Goal: Task Accomplishment & Management: Manage account settings

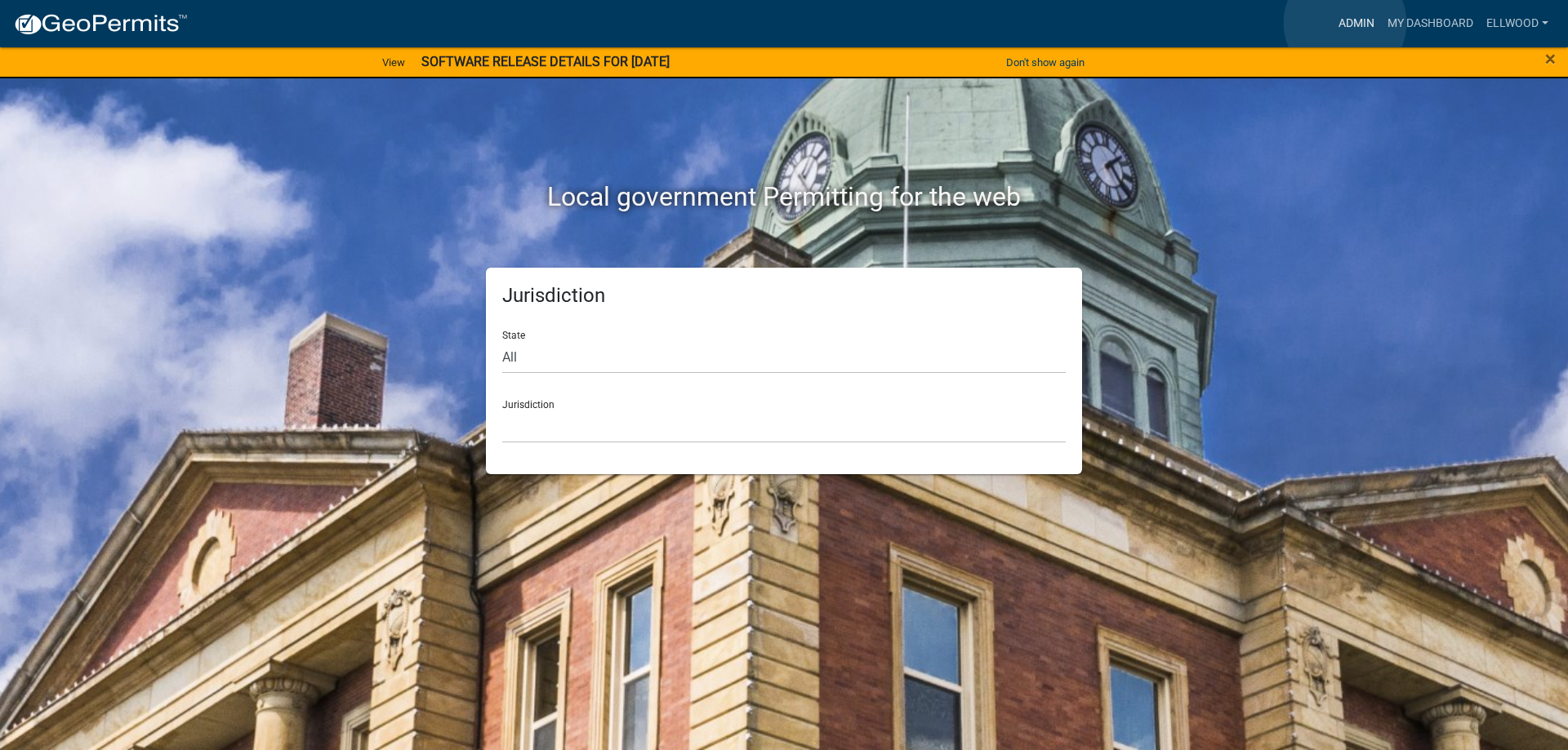
click at [1344, 23] on link "Admin" at bounding box center [1356, 23] width 49 height 31
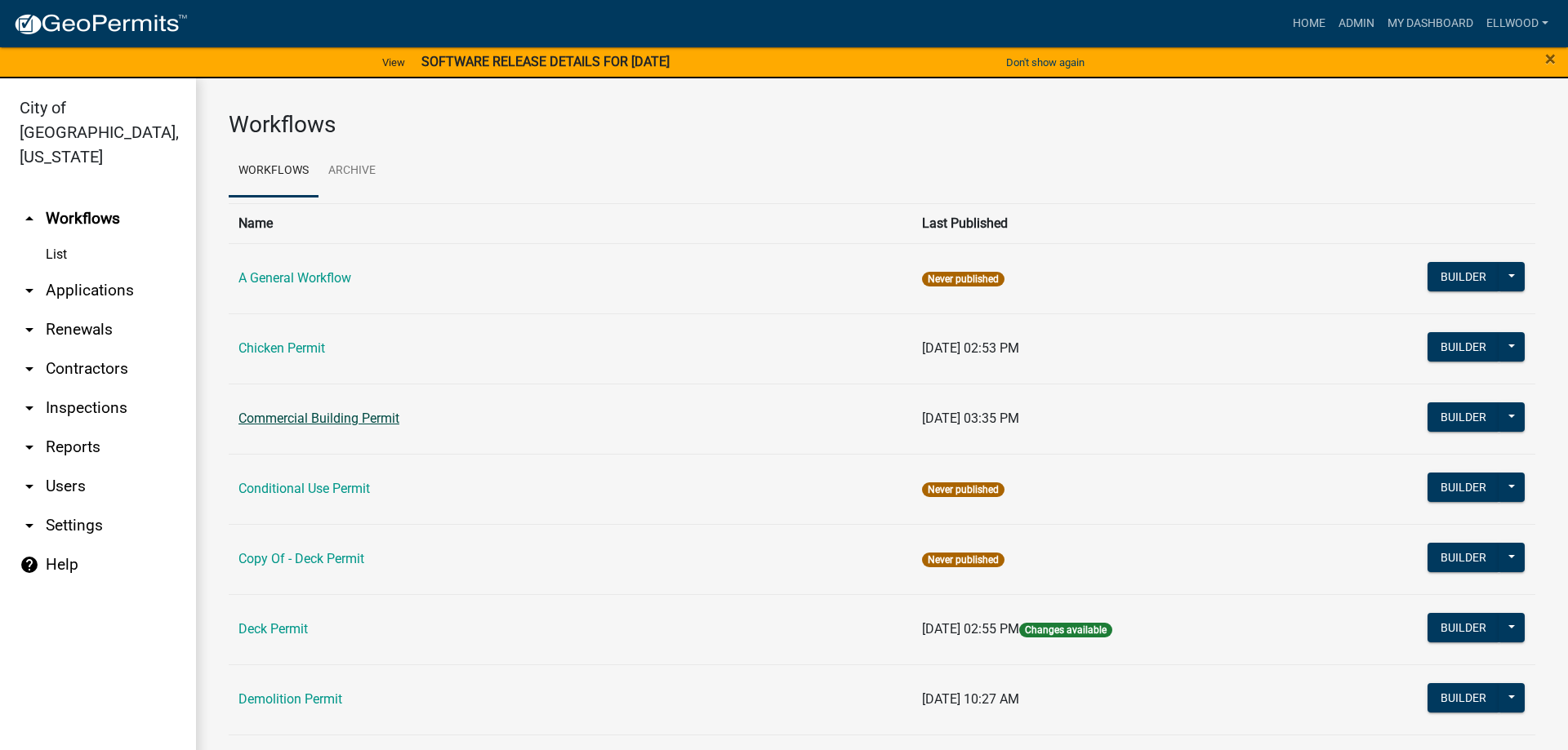
click at [282, 419] on link "Commercial Building Permit" at bounding box center [318, 418] width 161 height 15
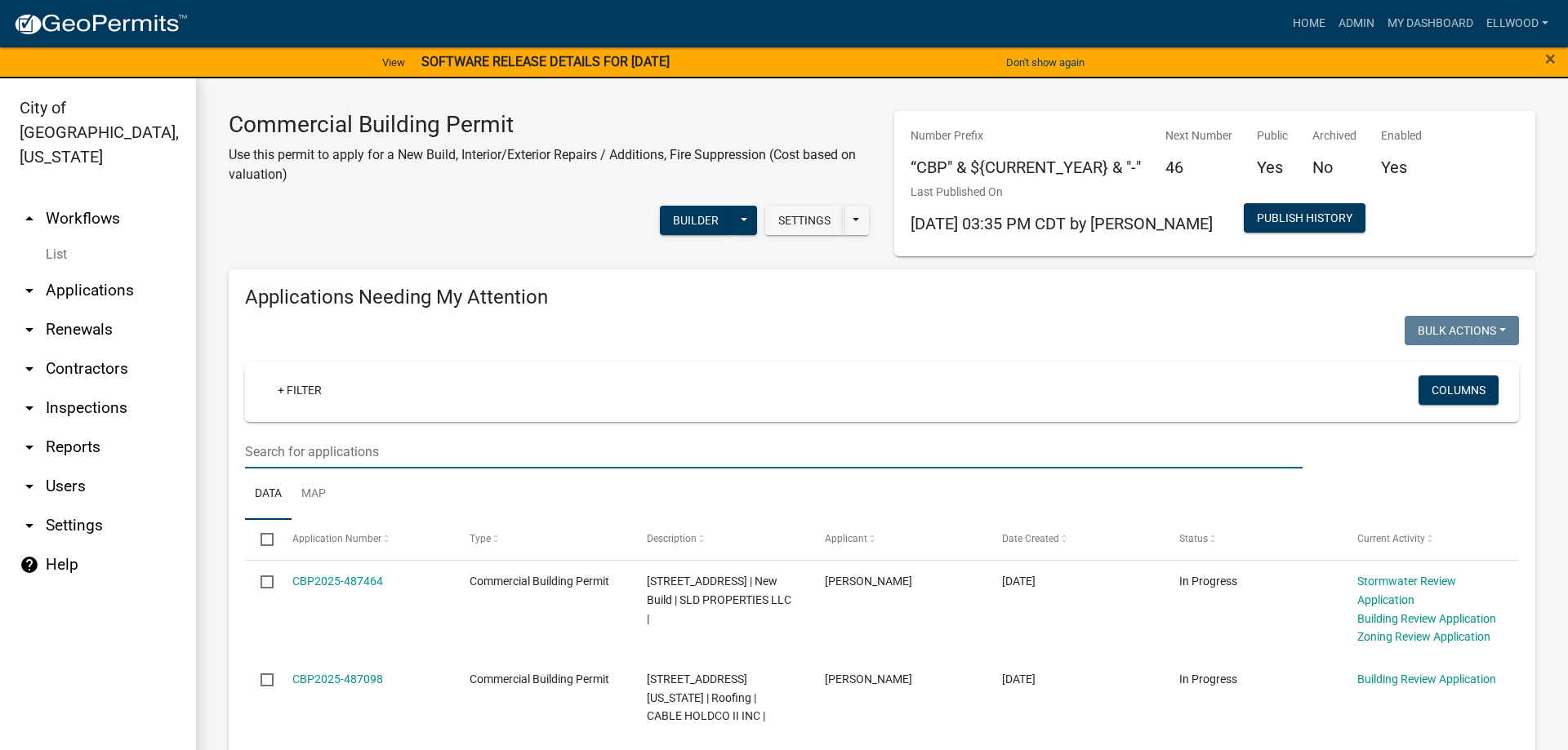
click at [298, 455] on input "text" at bounding box center [773, 452] width 1057 height 34
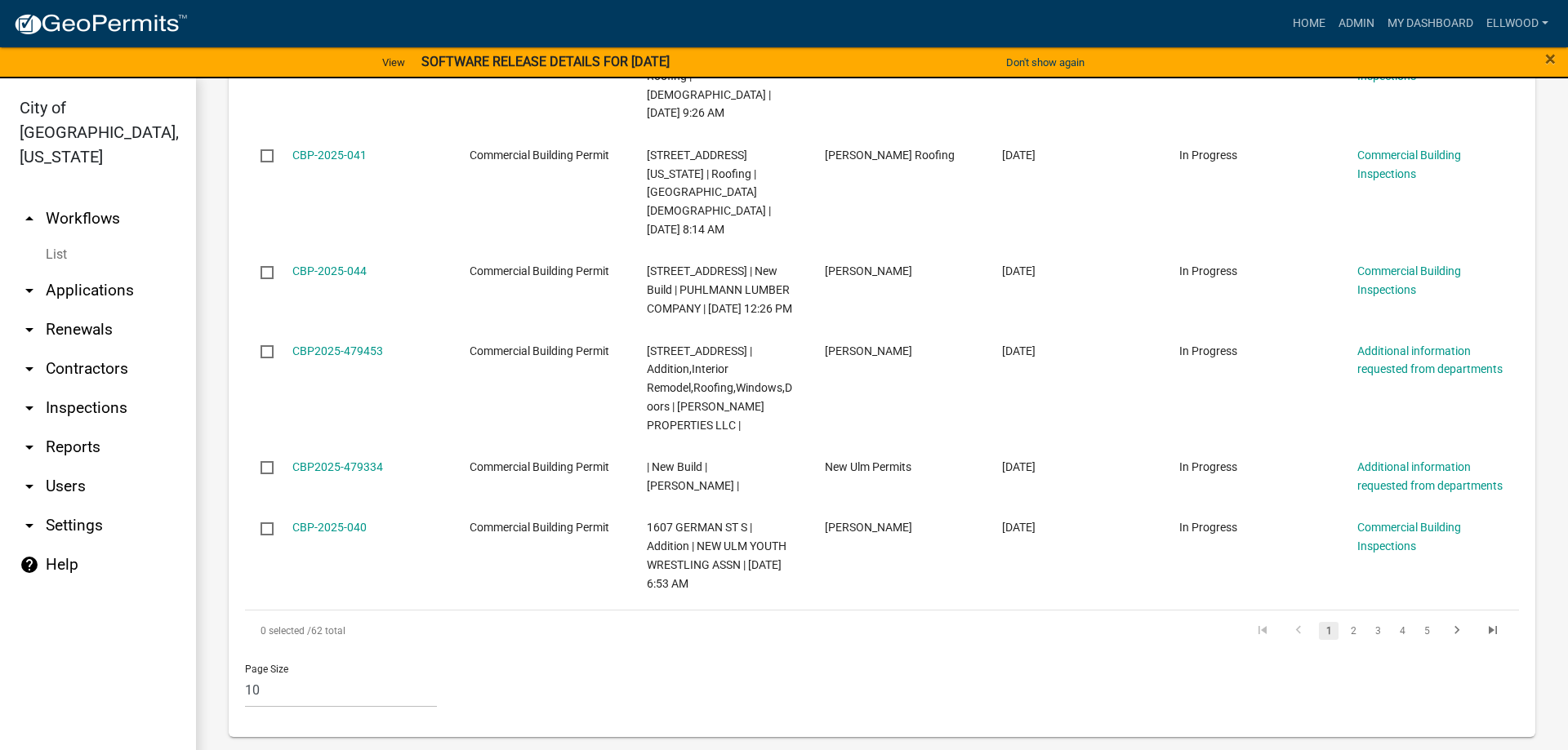
scroll to position [2256, 0]
click at [1350, 633] on link "2" at bounding box center [1353, 630] width 20 height 18
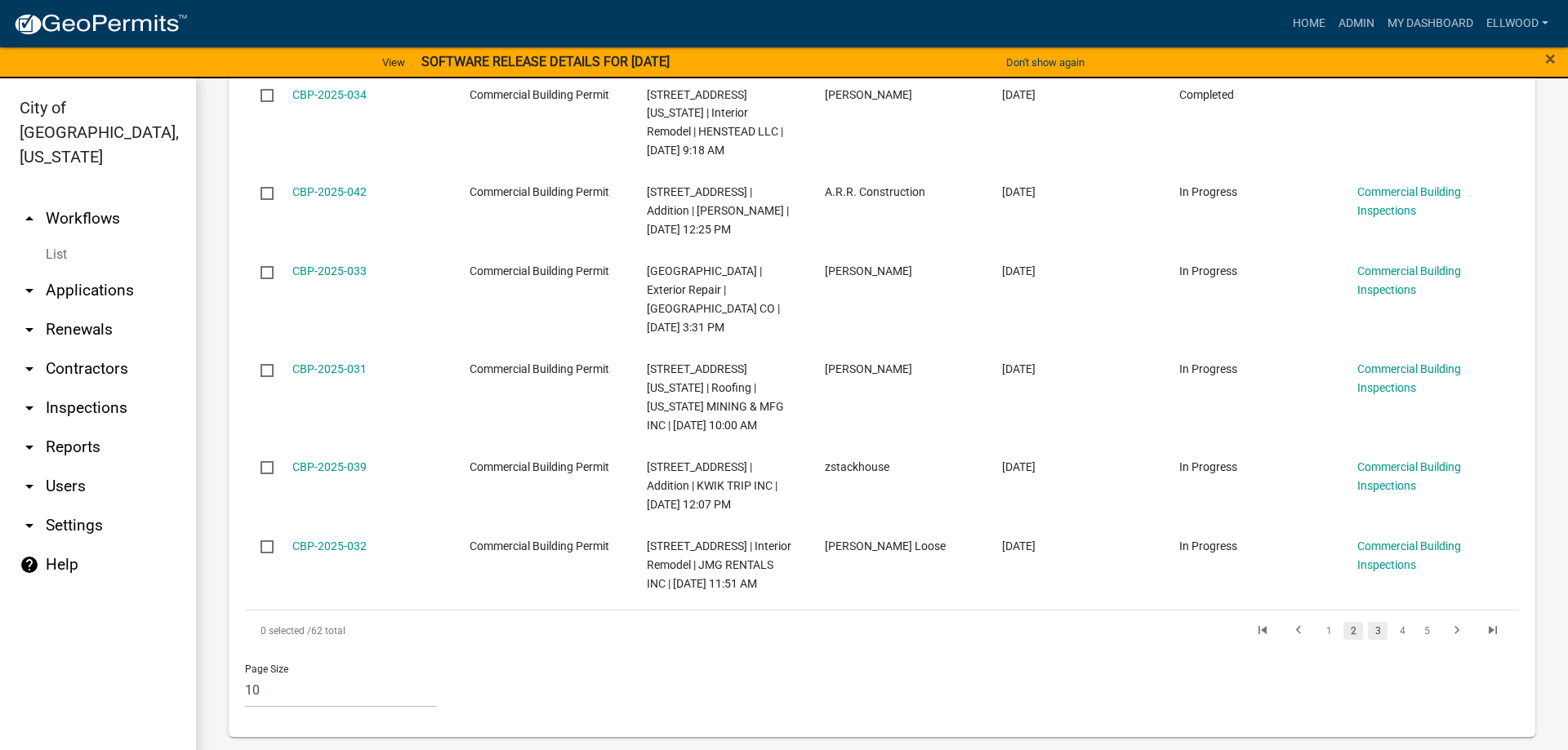
click at [1379, 635] on link "3" at bounding box center [1377, 630] width 20 height 18
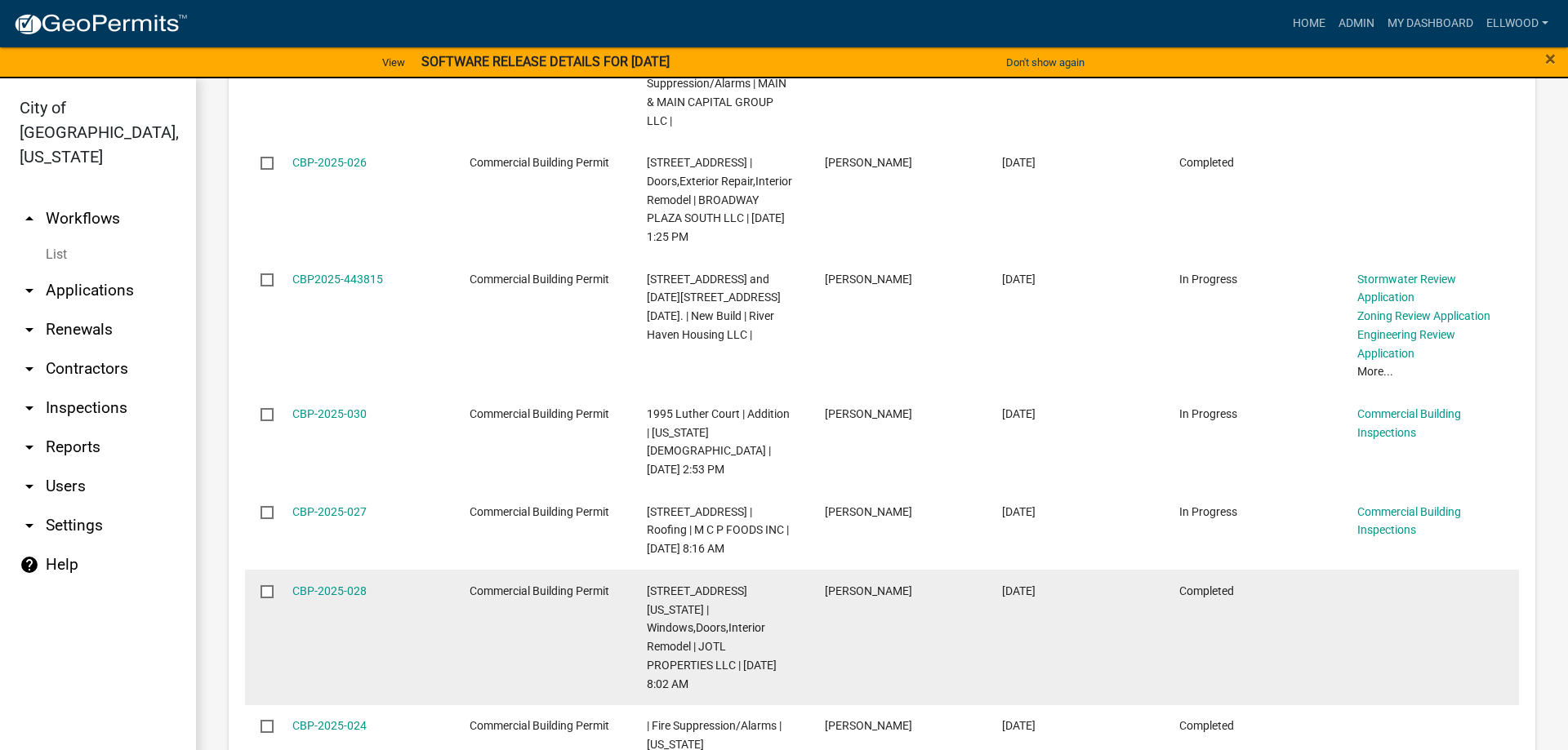
scroll to position [2274, 0]
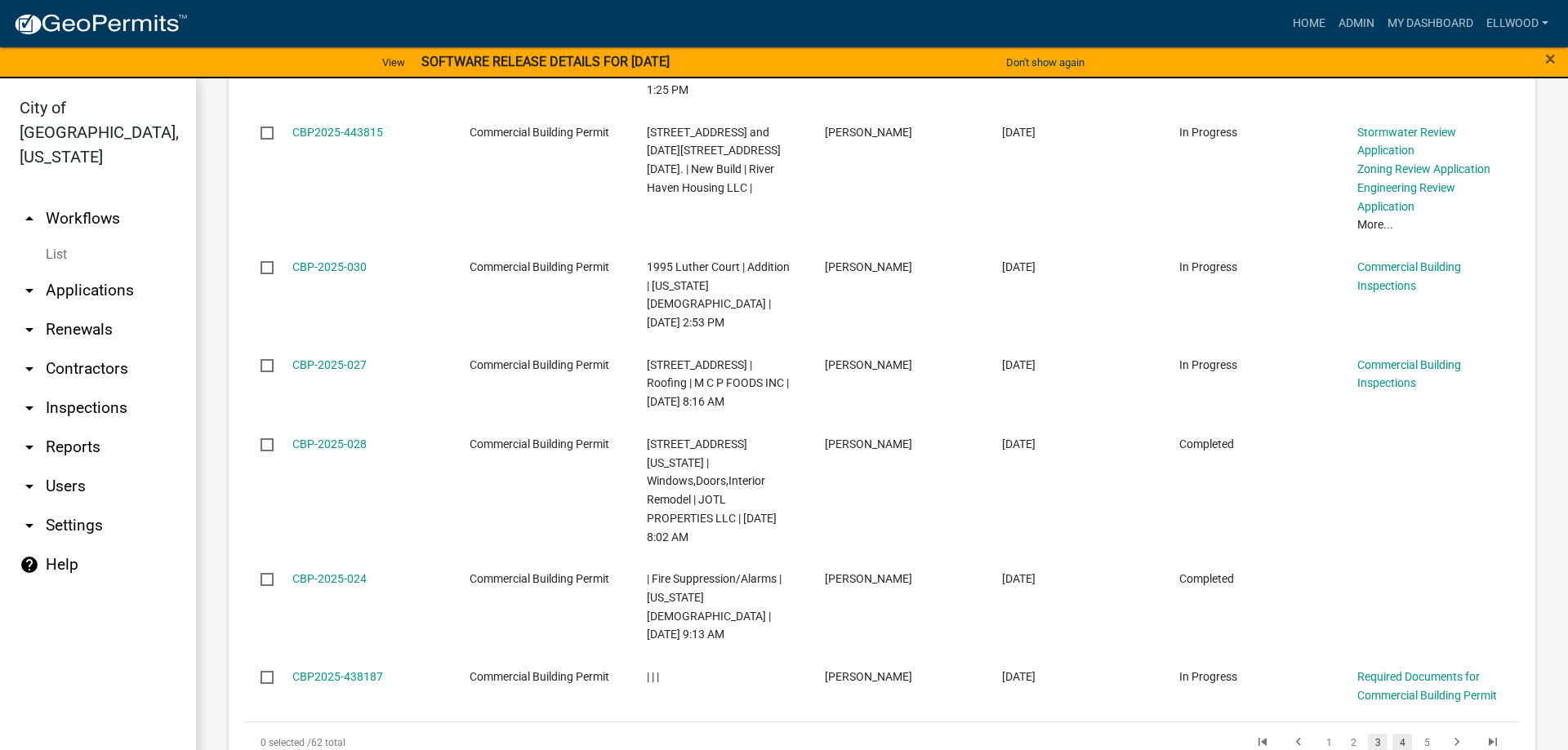
click at [1405, 734] on link "4" at bounding box center [1401, 742] width 20 height 18
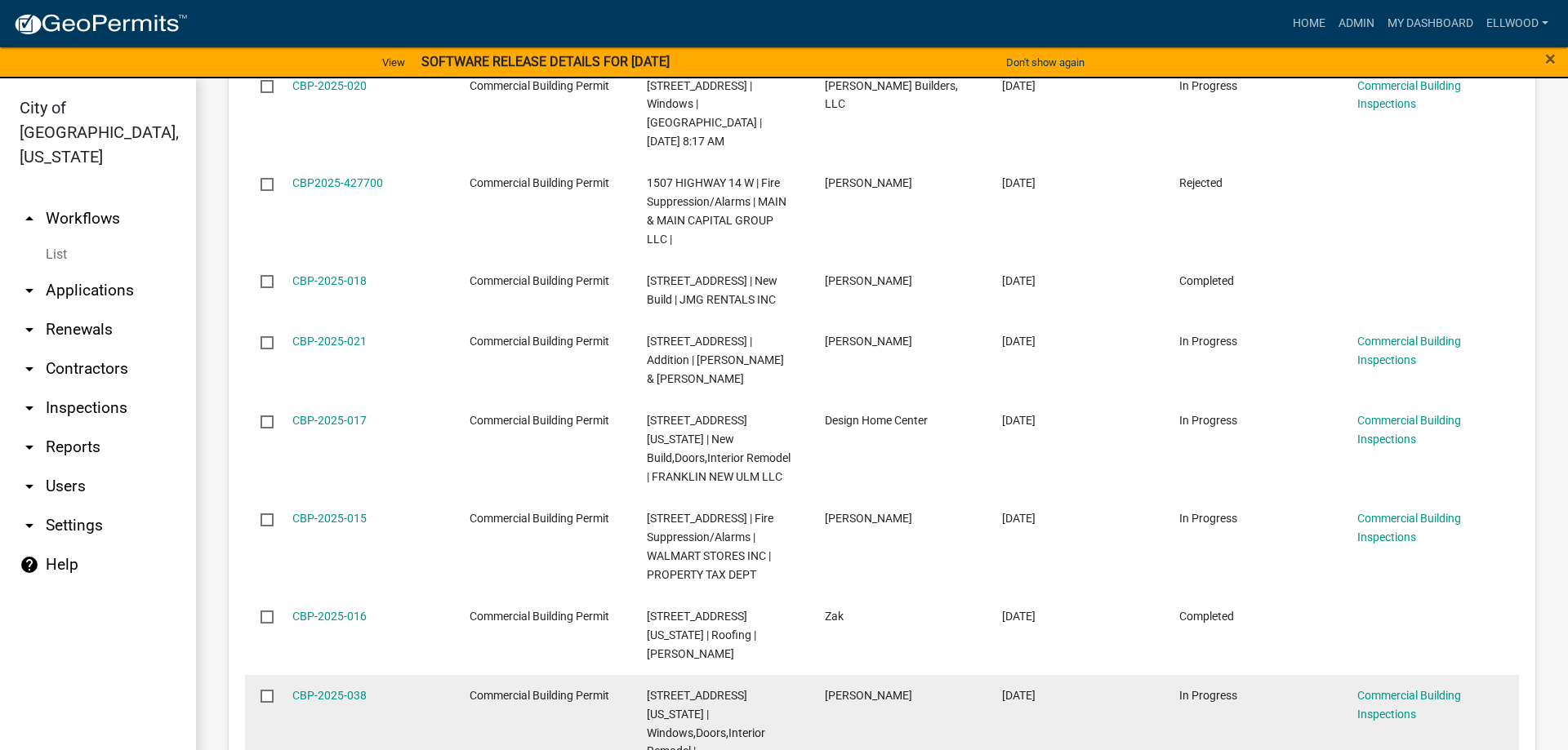
scroll to position [2181, 0]
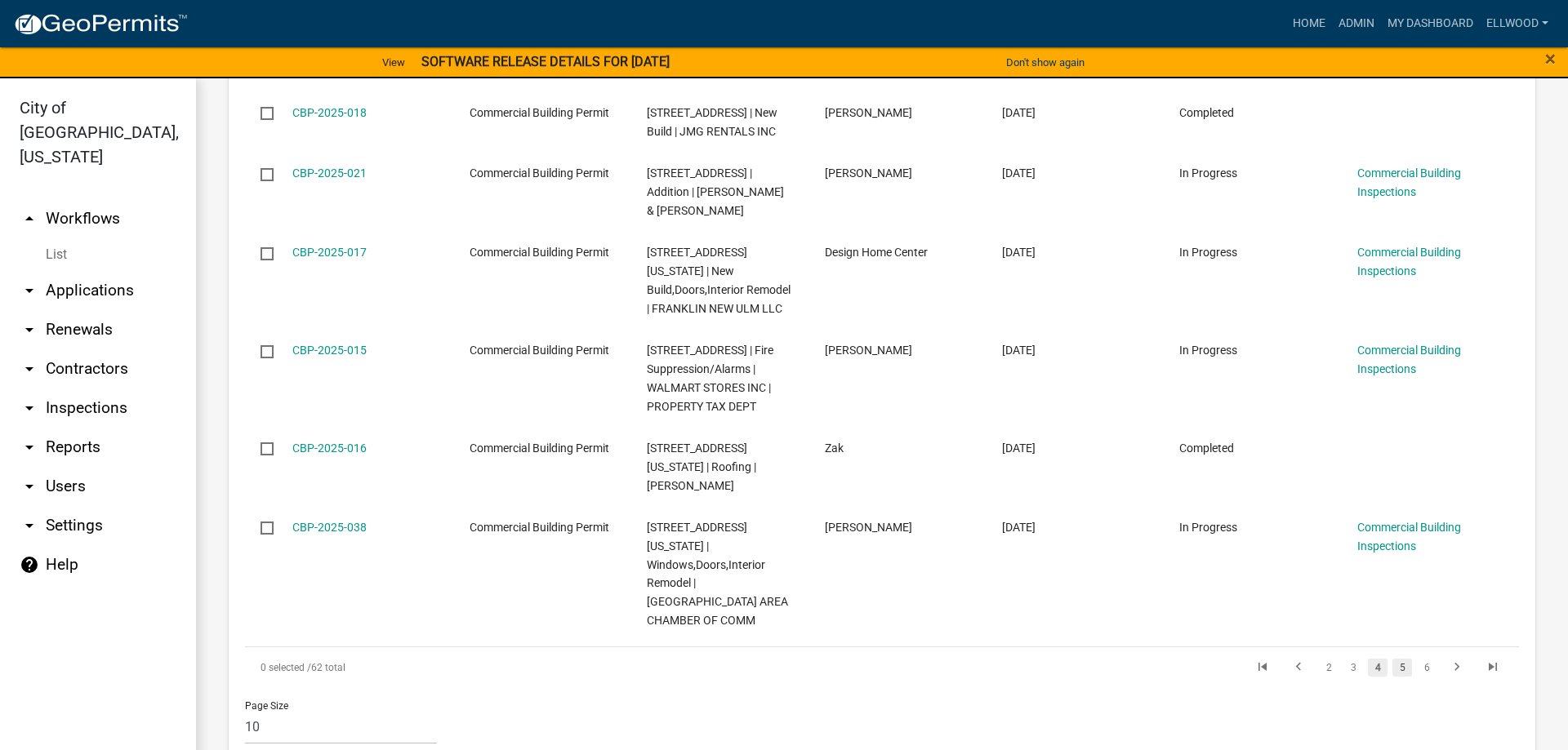
click at [1401, 659] on link "5" at bounding box center [1401, 667] width 20 height 18
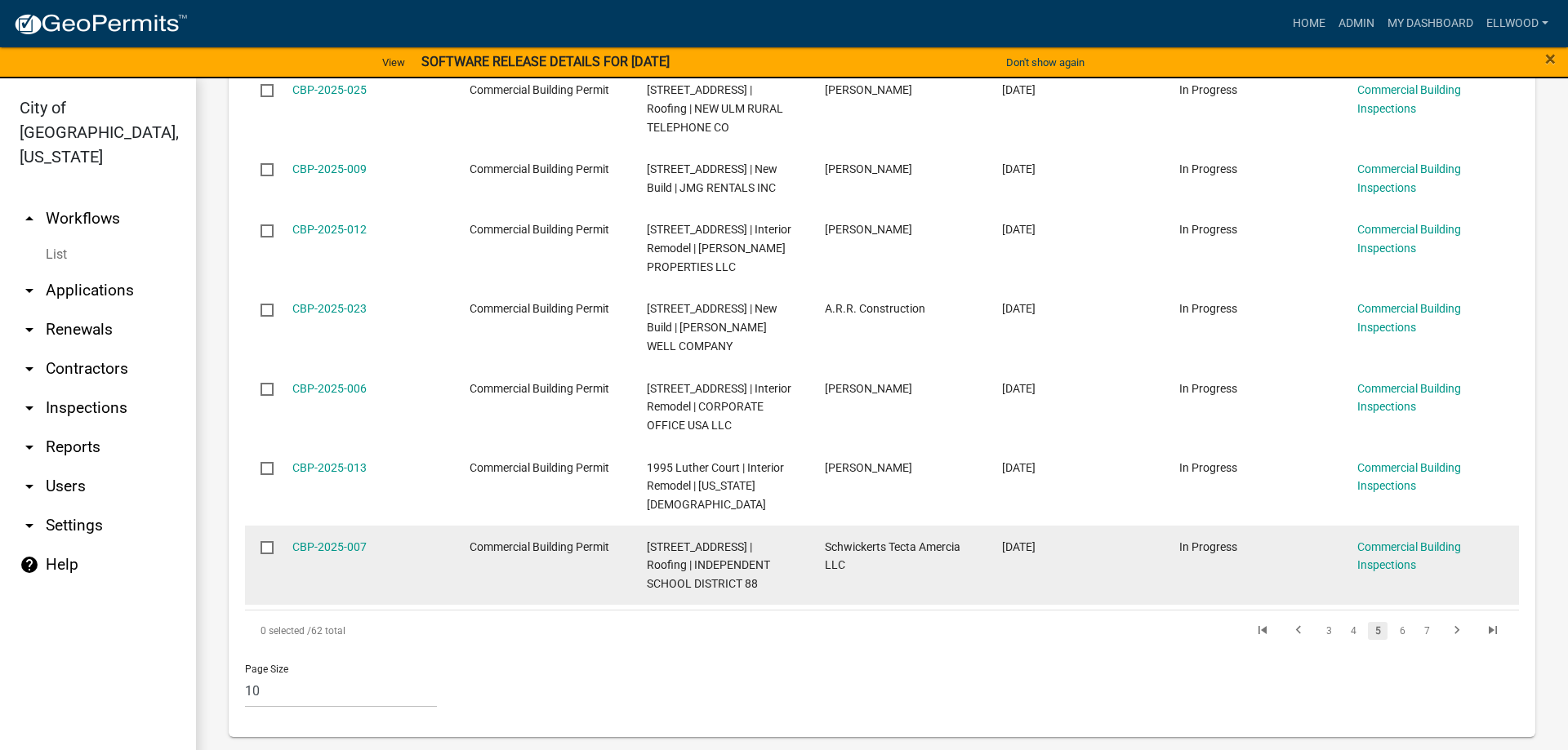
scroll to position [2033, 0]
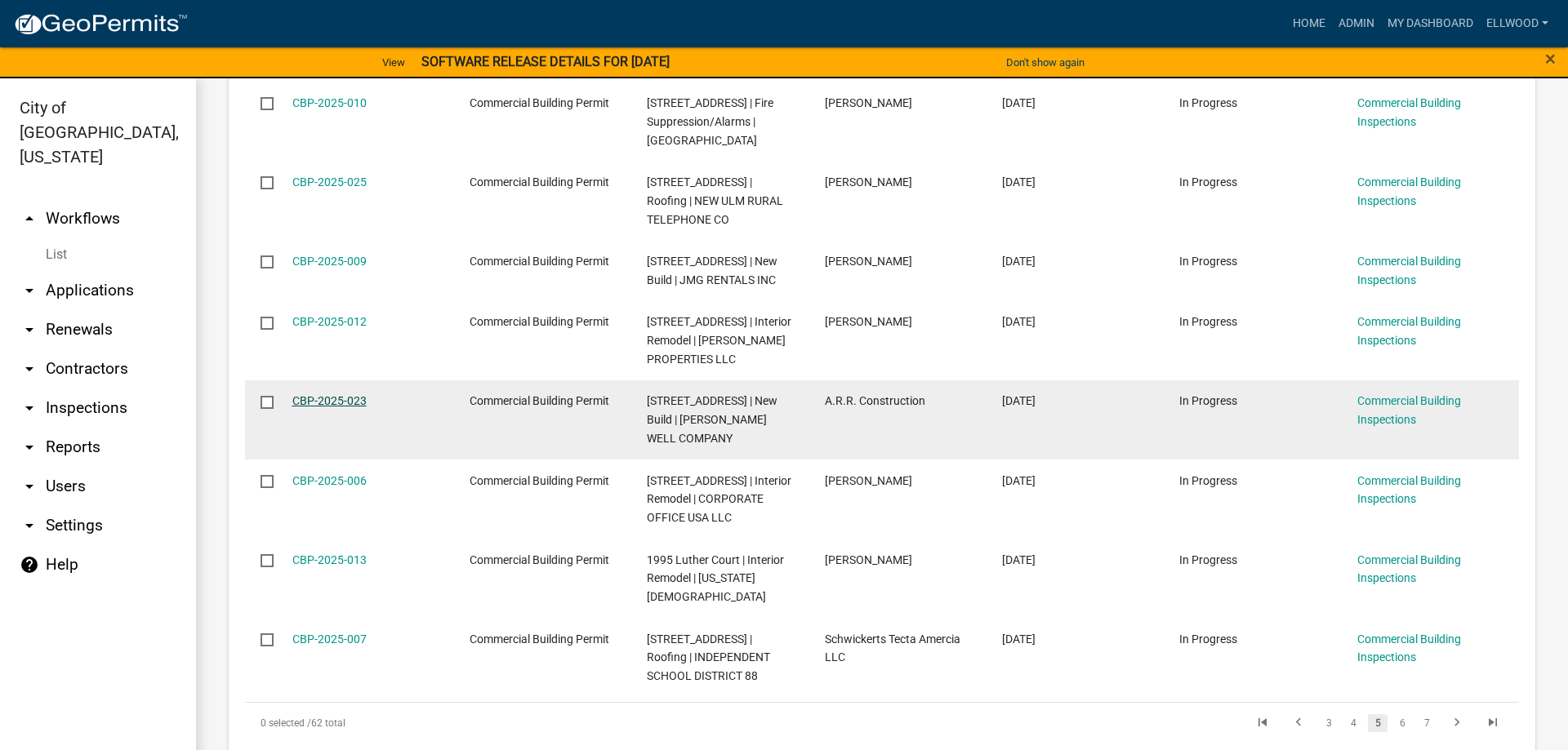
click at [303, 394] on link "CBP-2025-023" at bounding box center [329, 400] width 74 height 13
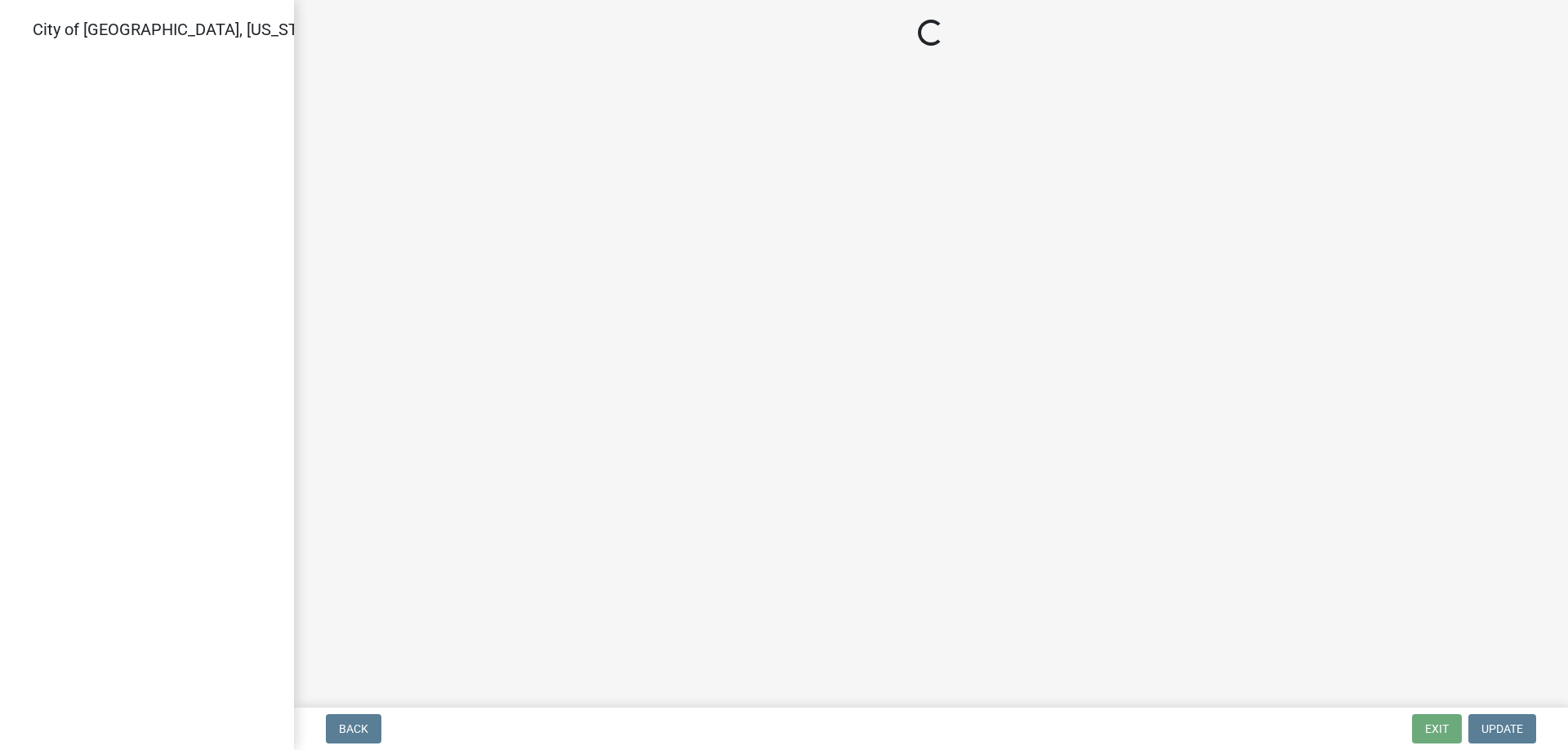
select select "805d55ac-e238-4e04-8f8e-acc067f36c3e"
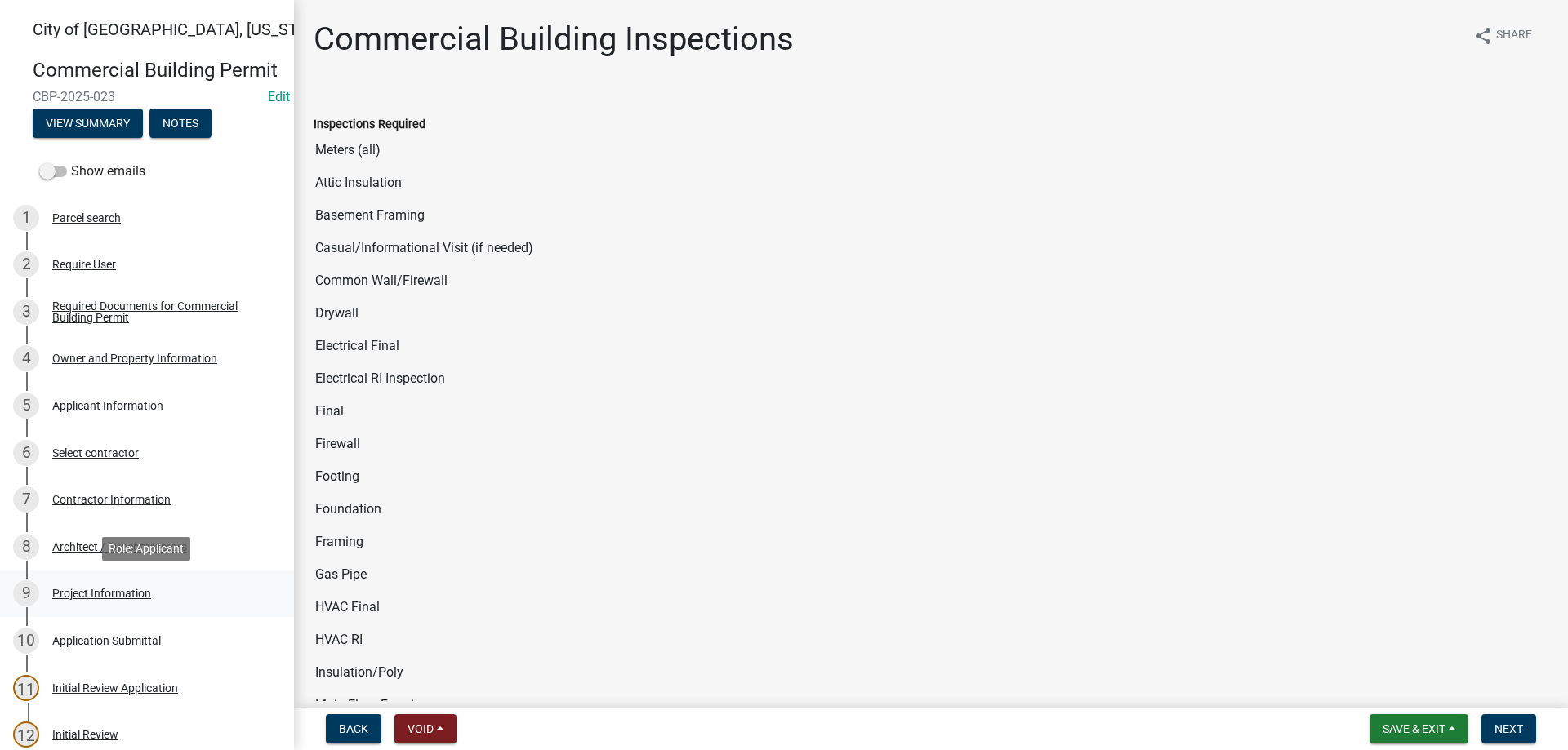
click at [108, 599] on div "Project Information" at bounding box center [101, 593] width 99 height 11
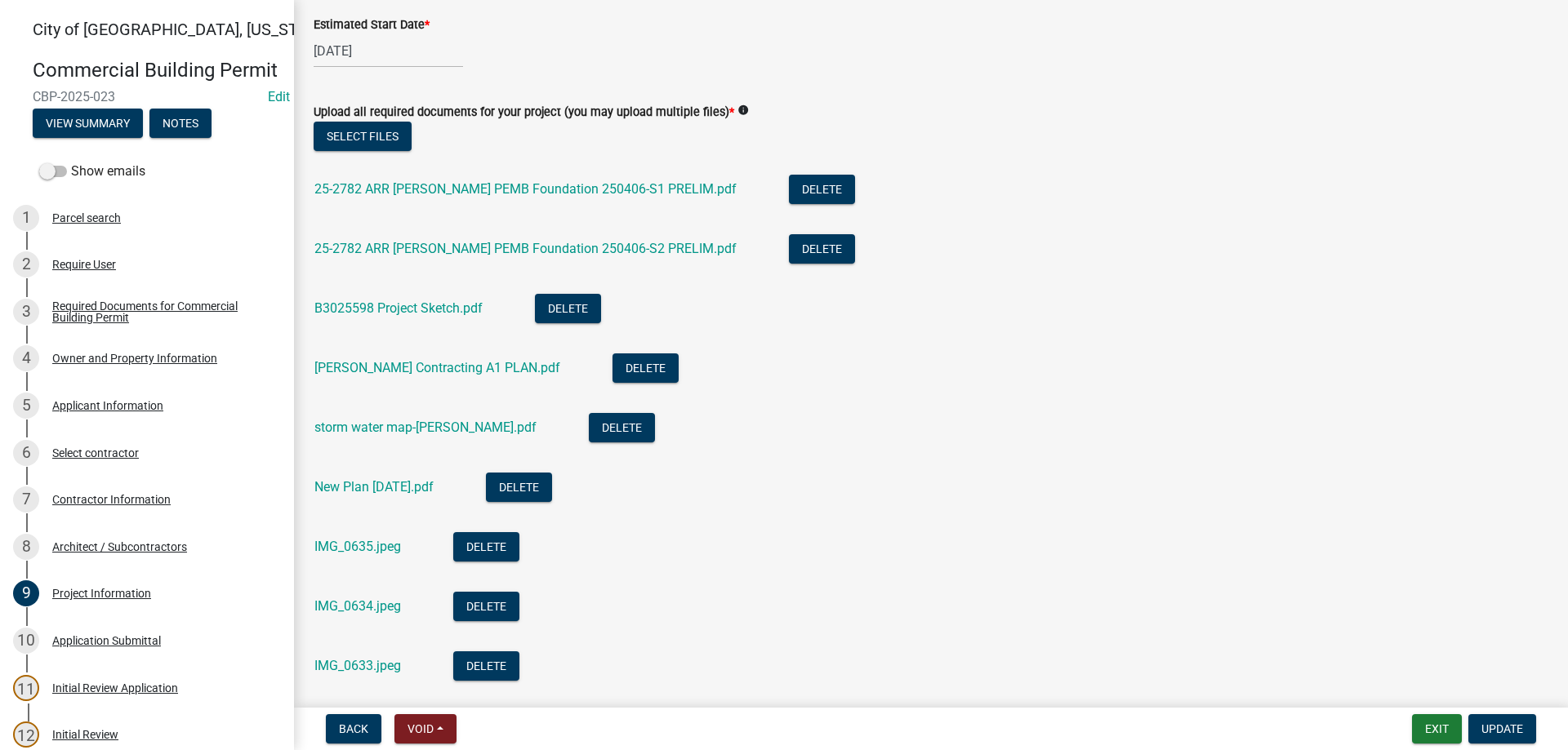
scroll to position [931, 0]
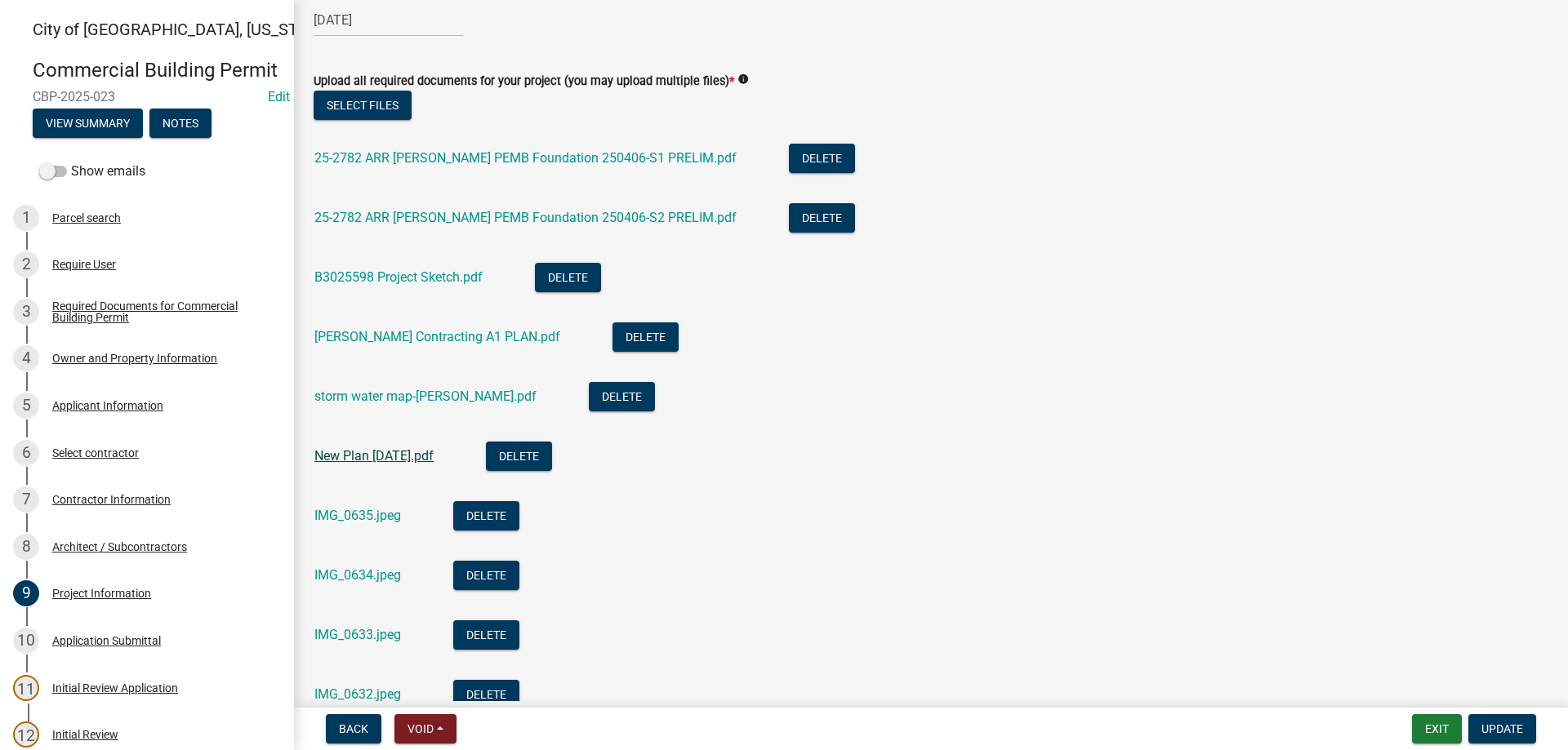
click at [366, 461] on link "New Plan [DATE].pdf" at bounding box center [373, 456] width 120 height 15
